Goal: Understand process/instructions: Learn how to perform a task or action

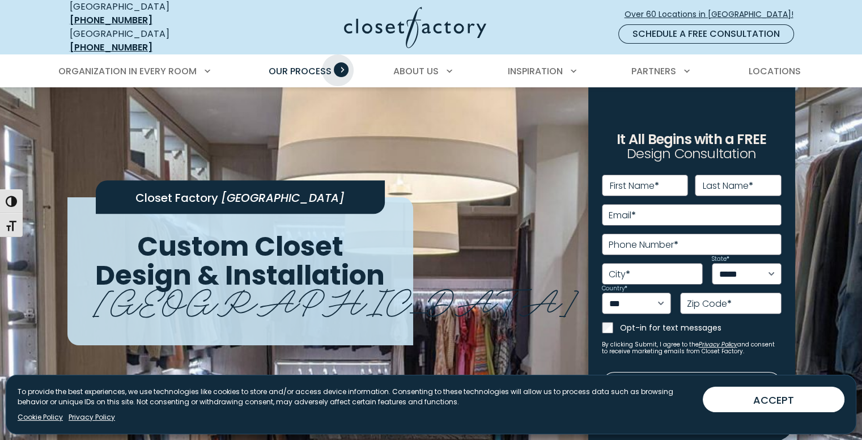
click at [338, 62] on span "Primary Menu" at bounding box center [341, 69] width 15 height 15
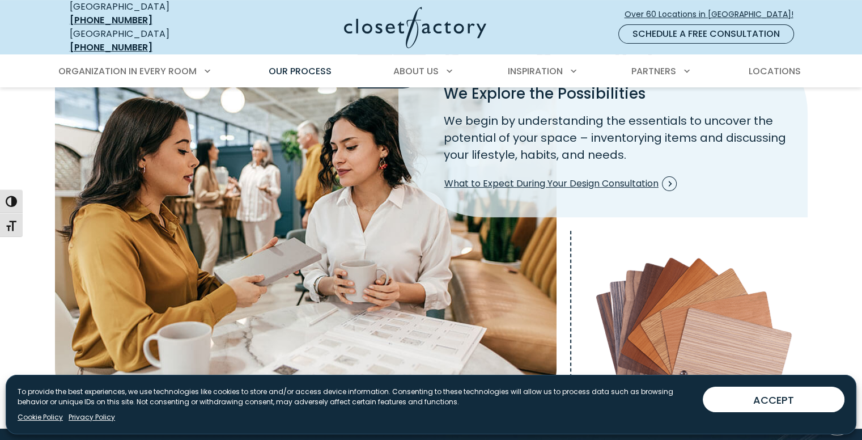
scroll to position [284, 0]
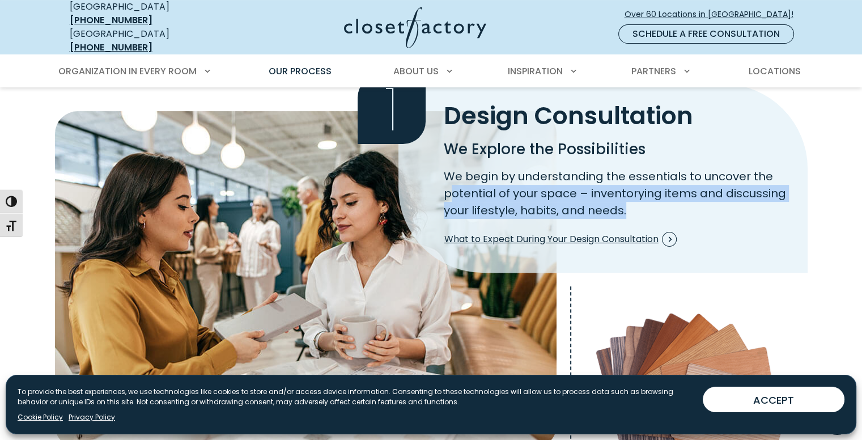
drag, startPoint x: 454, startPoint y: 191, endPoint x: 677, endPoint y: 200, distance: 223.6
click at [677, 200] on p "We begin by understanding the essentials to uncover the potential of your space…" at bounding box center [619, 193] width 350 height 51
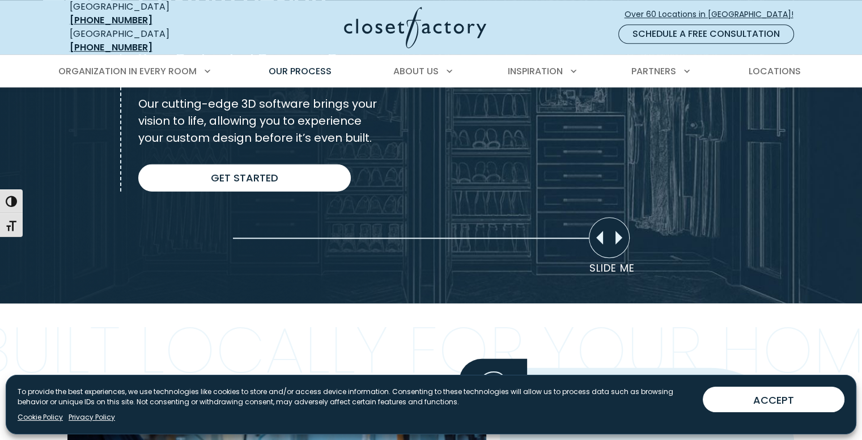
scroll to position [907, 0]
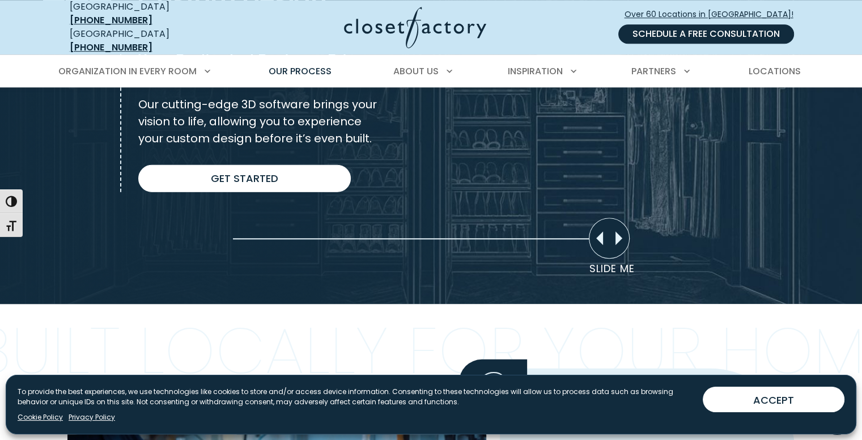
click at [632, 28] on link "Schedule a Free Consultation" at bounding box center [707, 33] width 176 height 19
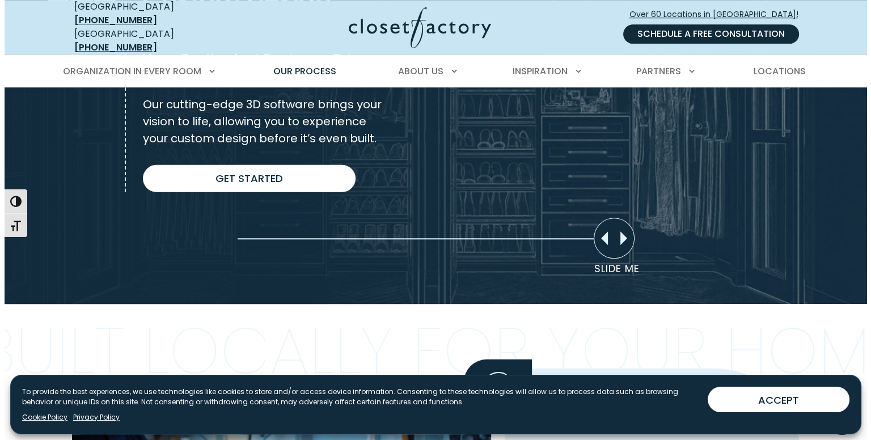
scroll to position [907, 0]
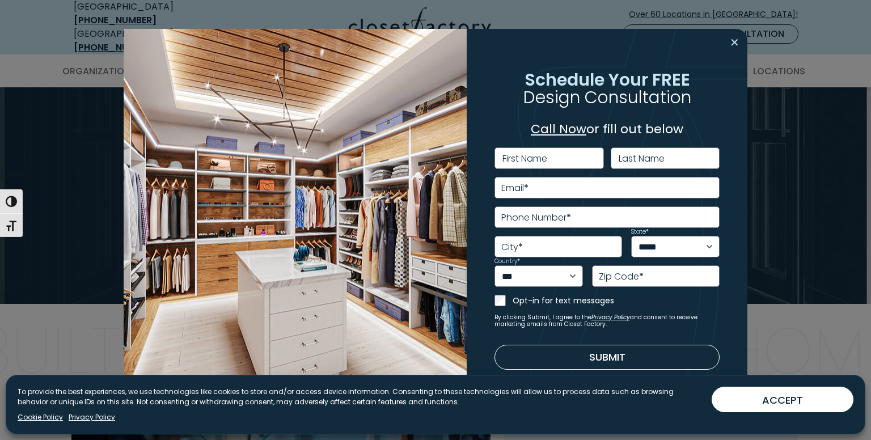
click at [741, 43] on button "Close modal" at bounding box center [734, 42] width 16 height 18
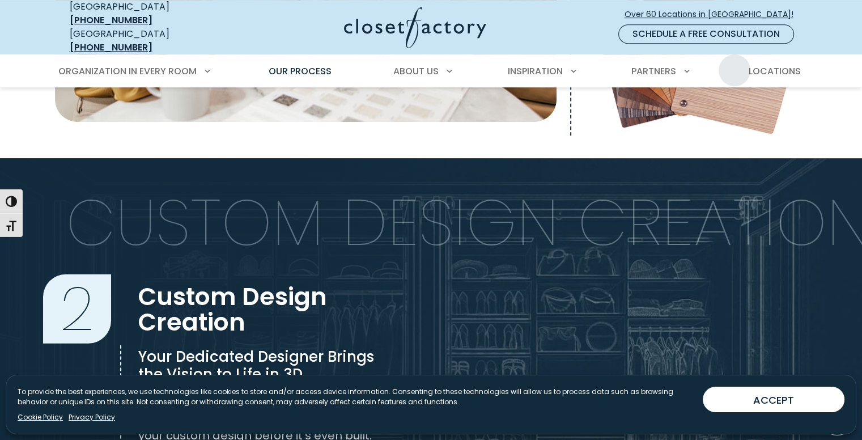
scroll to position [566, 0]
